Goal: Navigation & Orientation: Find specific page/section

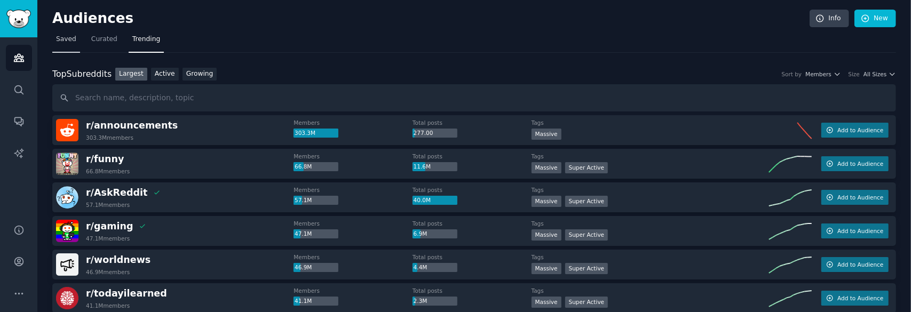
click at [74, 40] on link "Saved" at bounding box center [66, 42] width 28 height 22
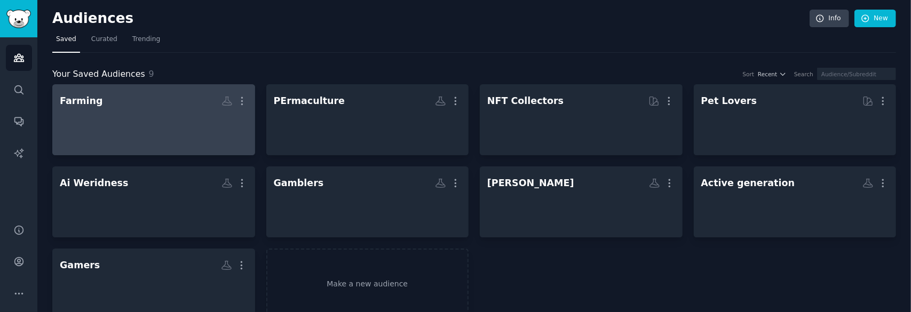
click at [121, 116] on div at bounding box center [154, 128] width 188 height 37
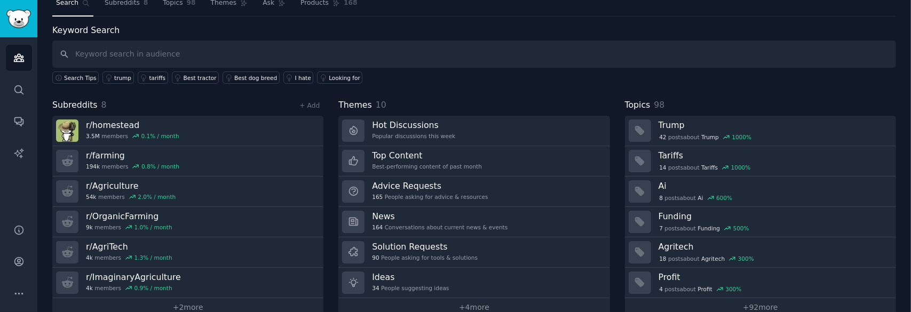
scroll to position [53, 0]
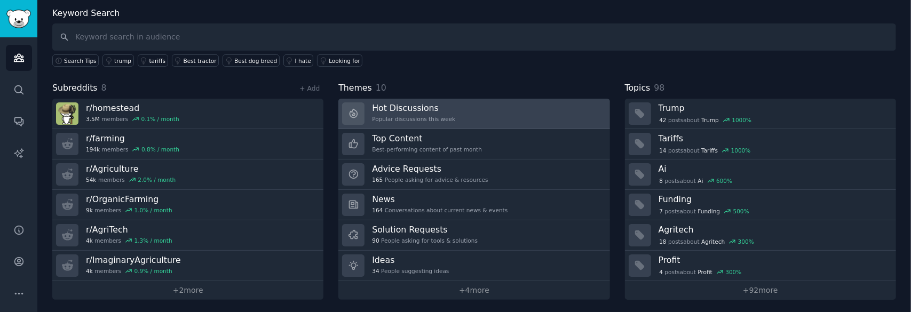
click at [502, 109] on link "Hot Discussions Popular discussions this week" at bounding box center [473, 114] width 271 height 30
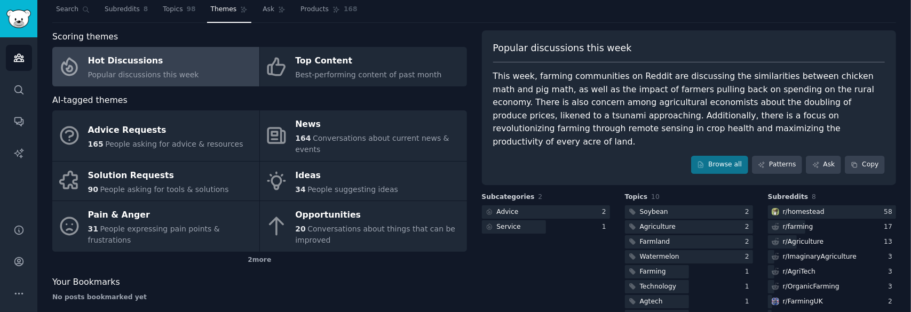
scroll to position [53, 0]
